Goal: Find specific page/section: Find specific page/section

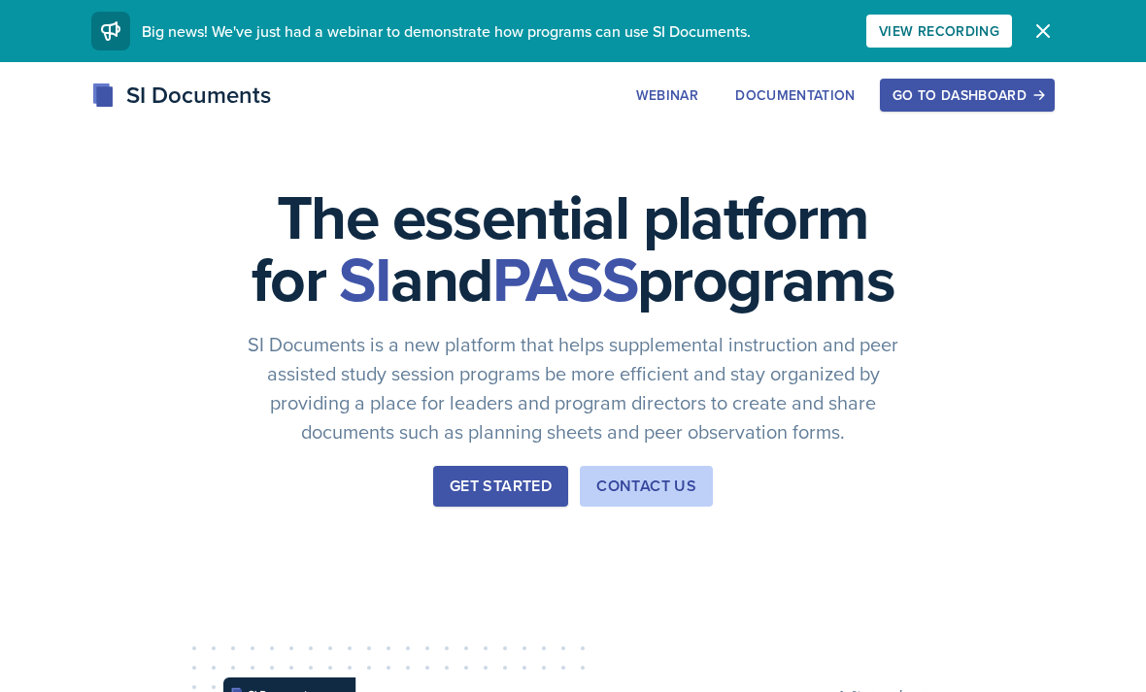
click at [567, 107] on button "Go to Dashboard" at bounding box center [967, 95] width 175 height 33
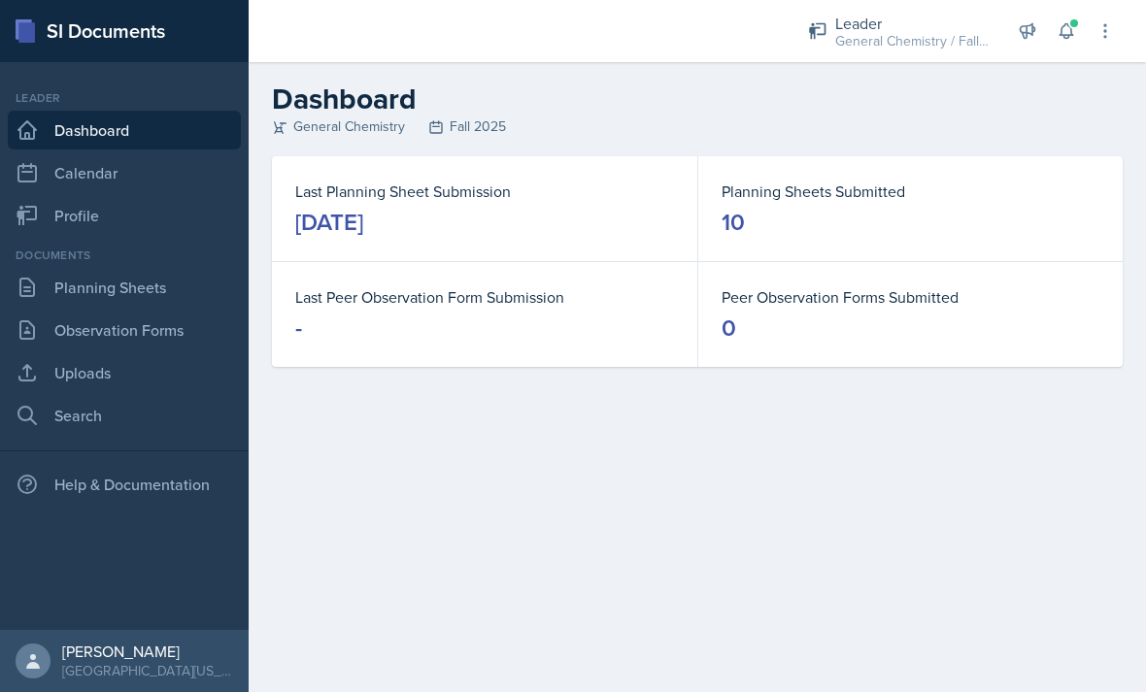
click at [174, 329] on link "Observation Forms" at bounding box center [124, 330] width 233 height 39
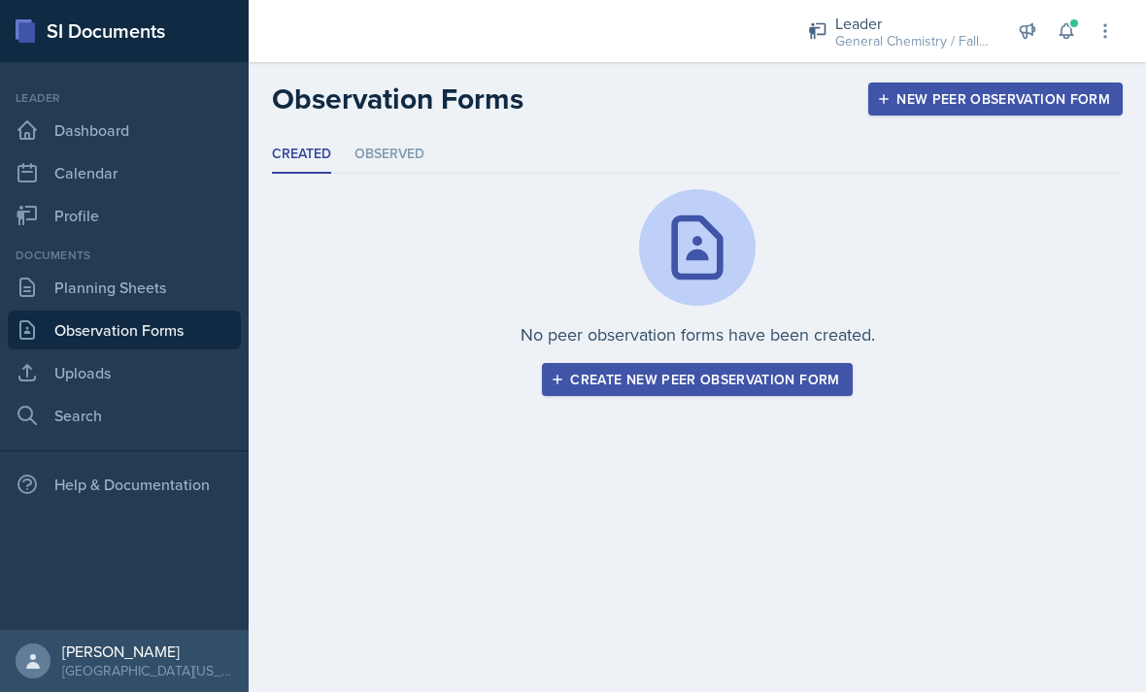
click at [161, 292] on link "Planning Sheets" at bounding box center [124, 287] width 233 height 39
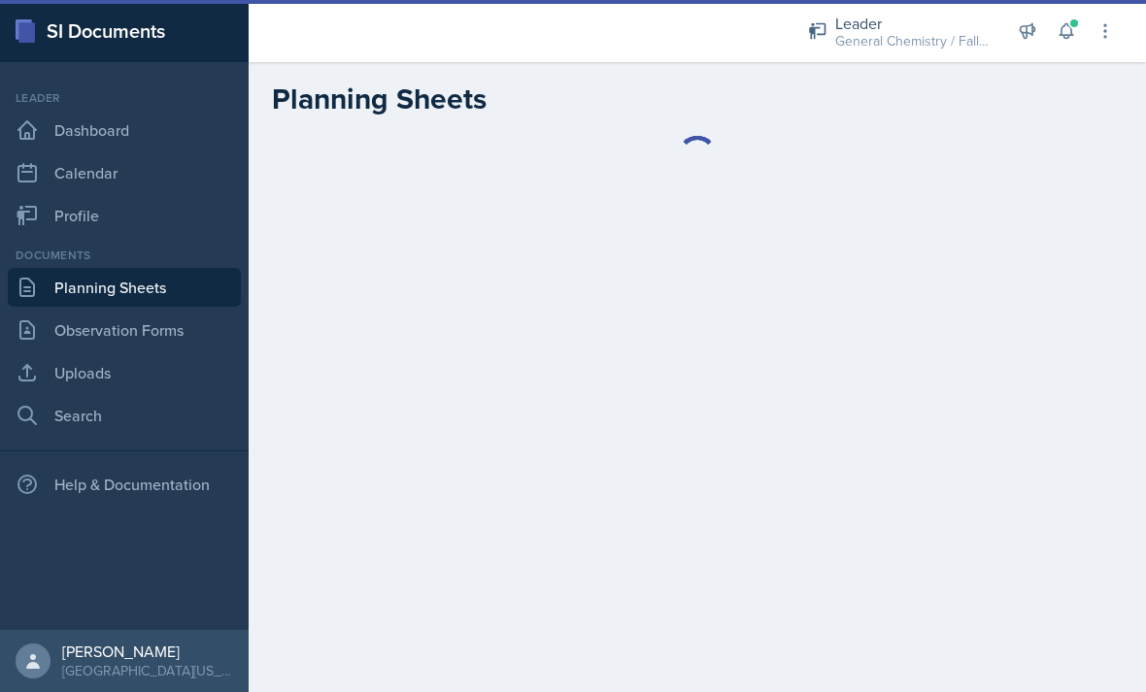
click at [134, 212] on link "Profile" at bounding box center [124, 215] width 233 height 39
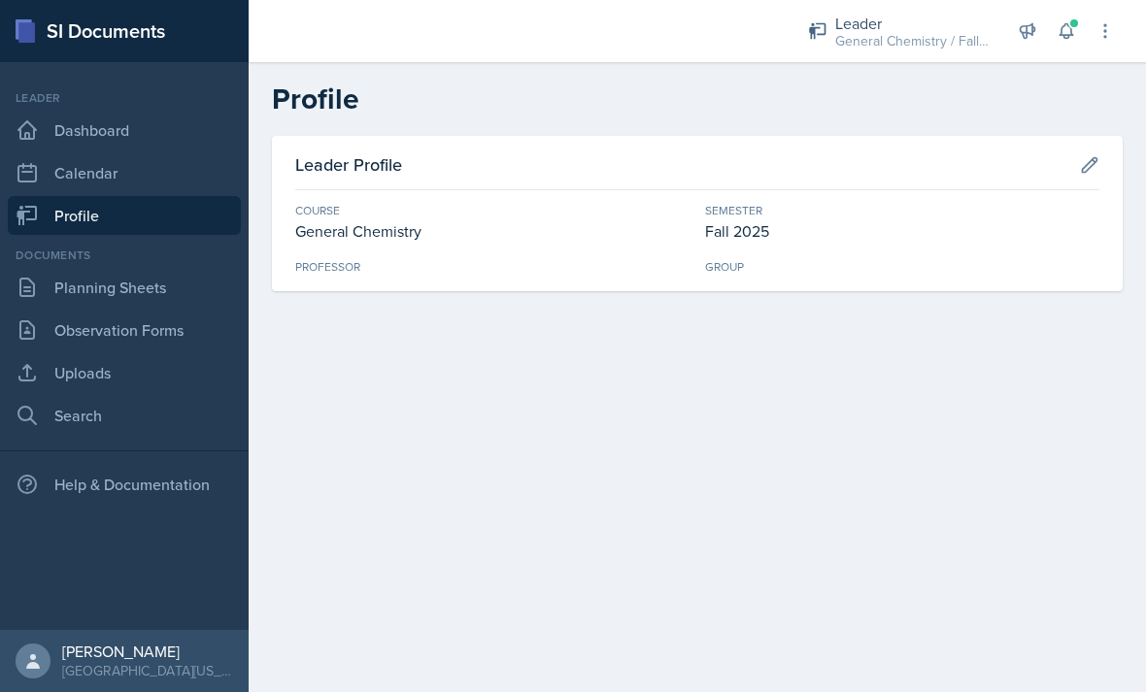
click at [130, 139] on link "Dashboard" at bounding box center [124, 130] width 233 height 39
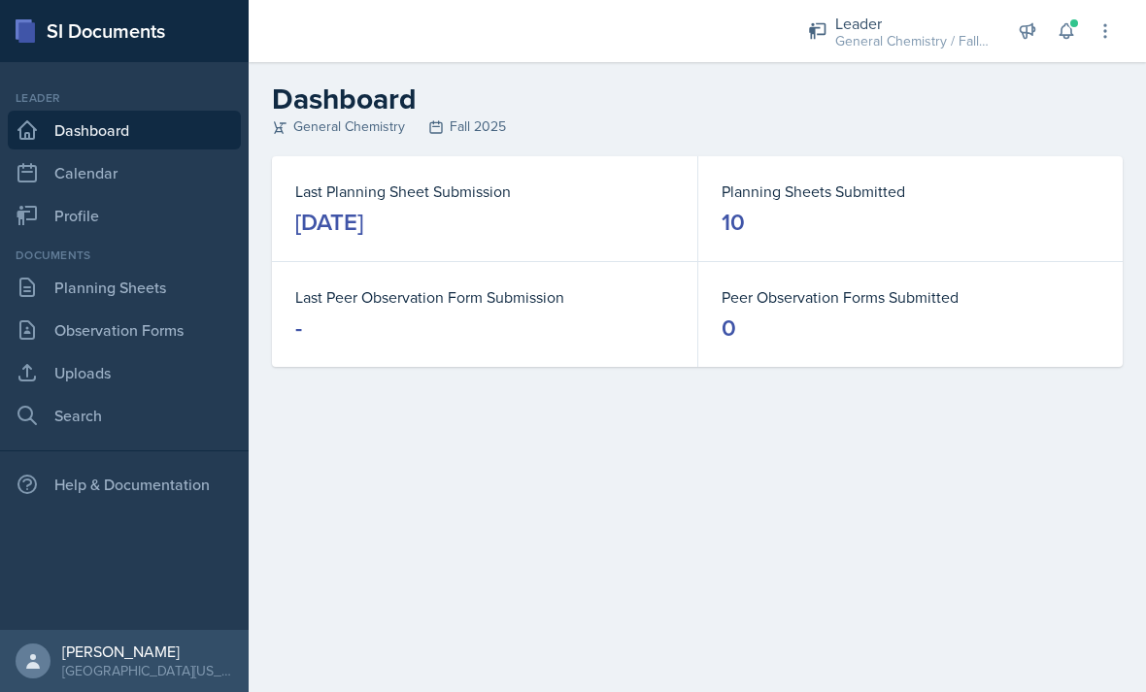
click at [998, 464] on main "Dashboard General Chemistry Fall 2025 Last Planning Sheet Submission [DATE] Pla…" at bounding box center [697, 377] width 897 height 630
click at [1058, 45] on button at bounding box center [1066, 31] width 35 height 35
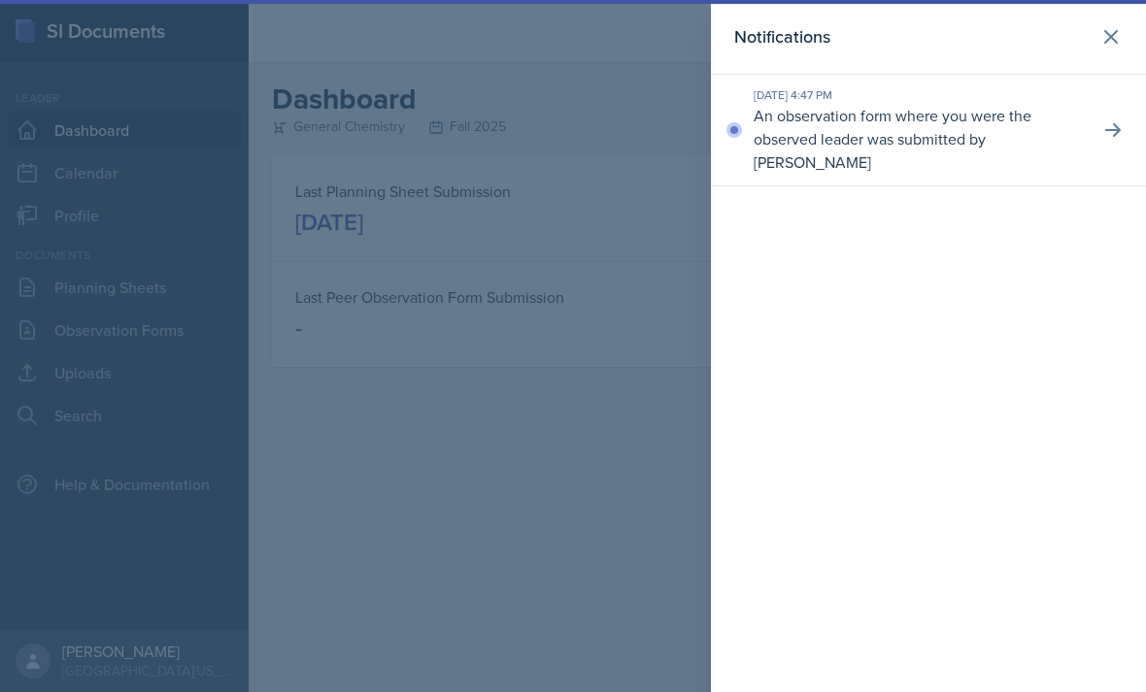
click at [981, 115] on p "An observation form where you were the observed leader was submitted by [PERSON…" at bounding box center [919, 139] width 330 height 70
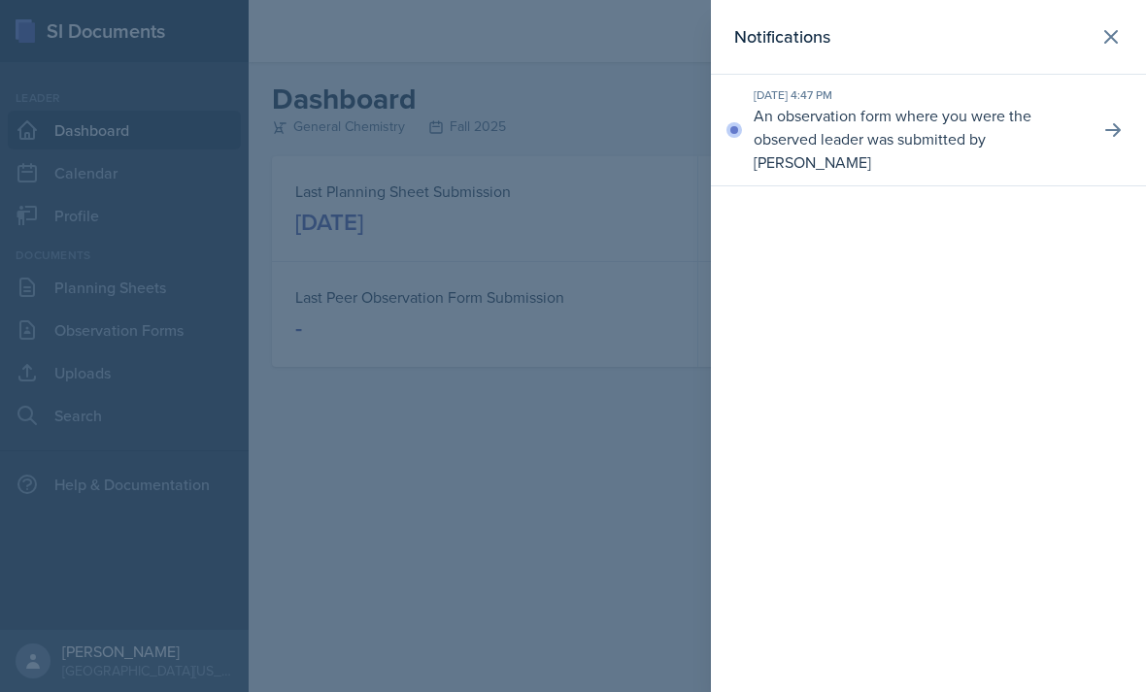
click at [1071, 138] on p "An observation form where you were the observed leader was submitted by [PERSON…" at bounding box center [919, 139] width 330 height 70
click at [1098, 118] on button at bounding box center [1113, 130] width 35 height 35
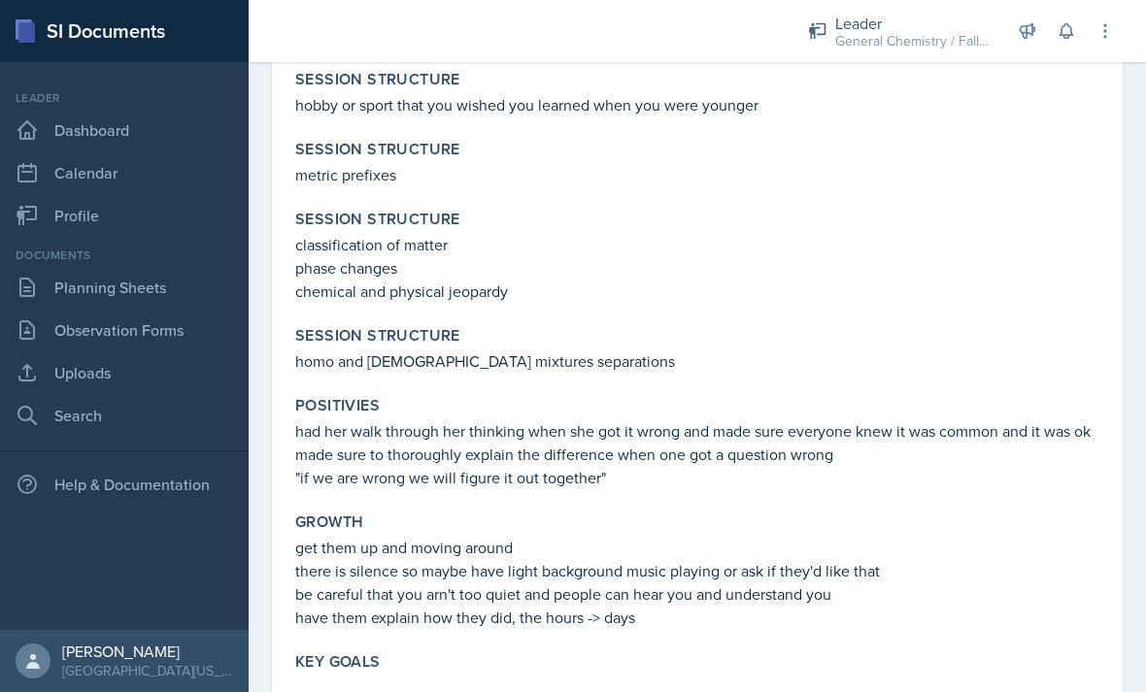
scroll to position [1239, 0]
